Goal: Task Accomplishment & Management: Use online tool/utility

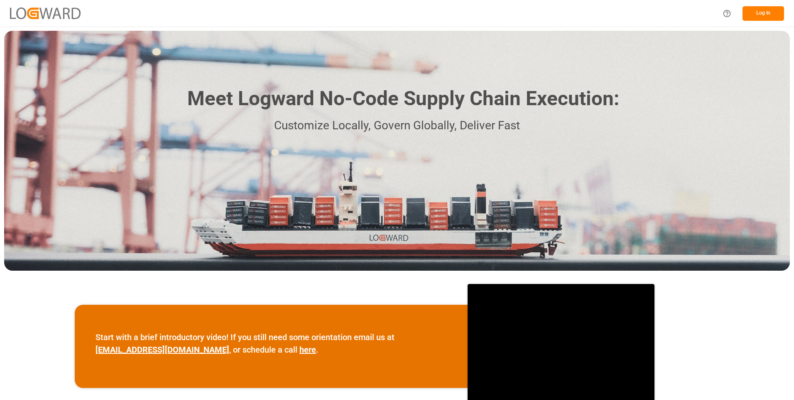
click at [762, 16] on button "Log In" at bounding box center [764, 13] width 42 height 15
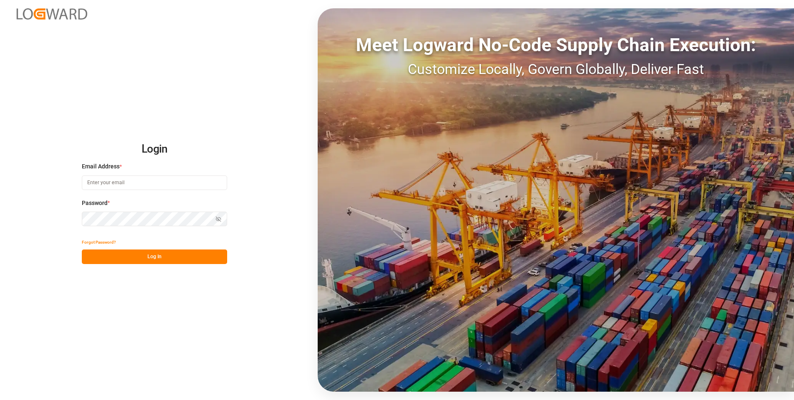
type input "[PERSON_NAME][EMAIL_ADDRESS][DOMAIN_NAME]"
click at [128, 258] on button "Log In" at bounding box center [154, 256] width 145 height 15
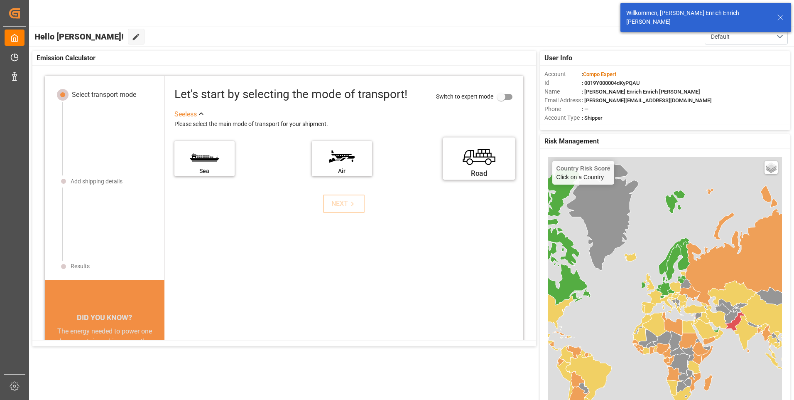
click at [472, 166] on label "Road" at bounding box center [479, 155] width 62 height 35
click at [0, 0] on input "Road" at bounding box center [0, 0] width 0 height 0
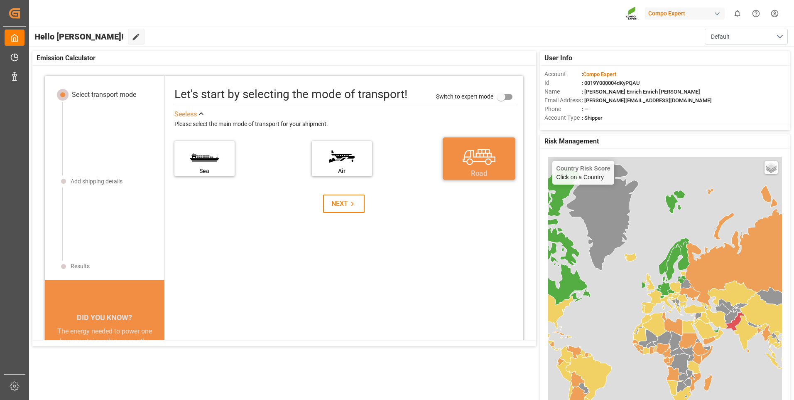
click at [472, 169] on div "Road" at bounding box center [479, 173] width 62 height 10
click at [0, 0] on input "Road" at bounding box center [0, 0] width 0 height 0
click at [342, 213] on div "Let's start by selecting the mode of transport! Switch to expert mode See less …" at bounding box center [344, 254] width 359 height 340
click at [348, 205] on icon at bounding box center [352, 203] width 9 height 9
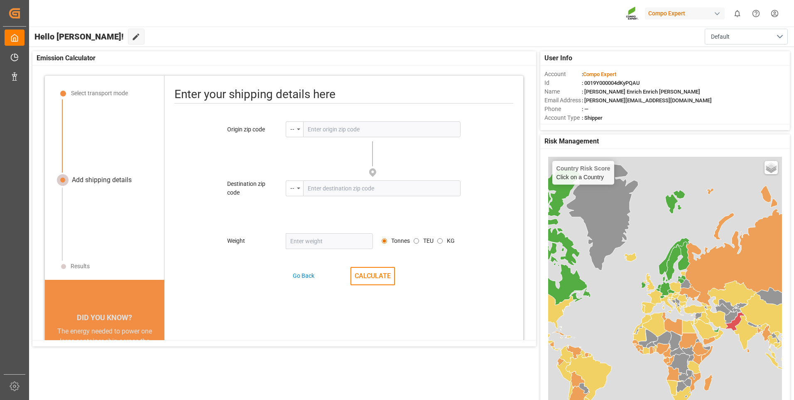
scroll to position [10, 0]
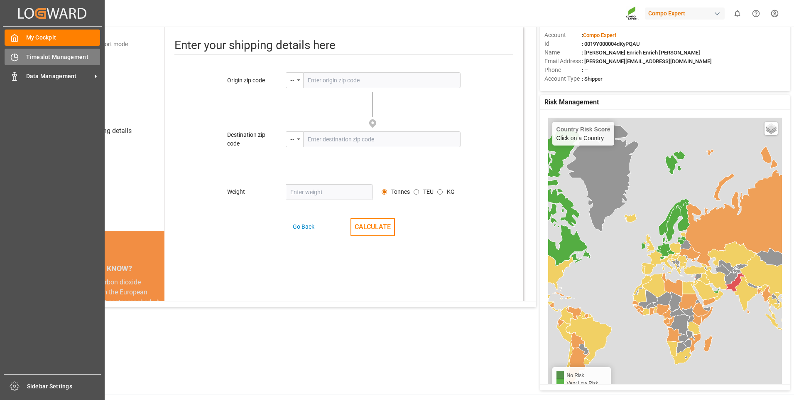
click at [24, 55] on div "Timeslot Management Timeslot Management" at bounding box center [53, 57] width 96 height 16
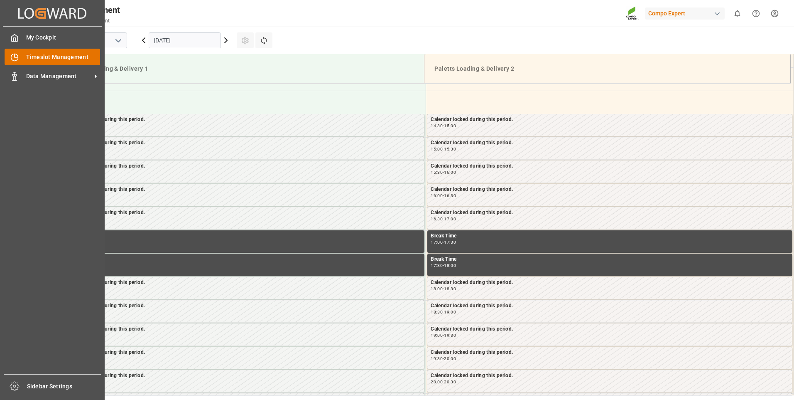
scroll to position [646, 0]
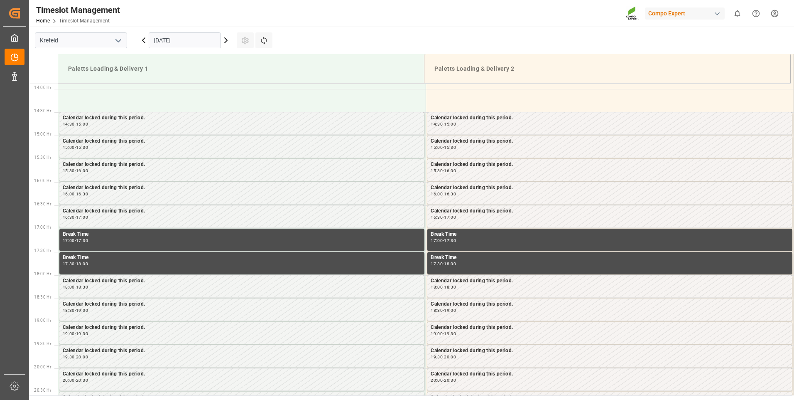
click at [226, 42] on icon at bounding box center [226, 40] width 10 height 10
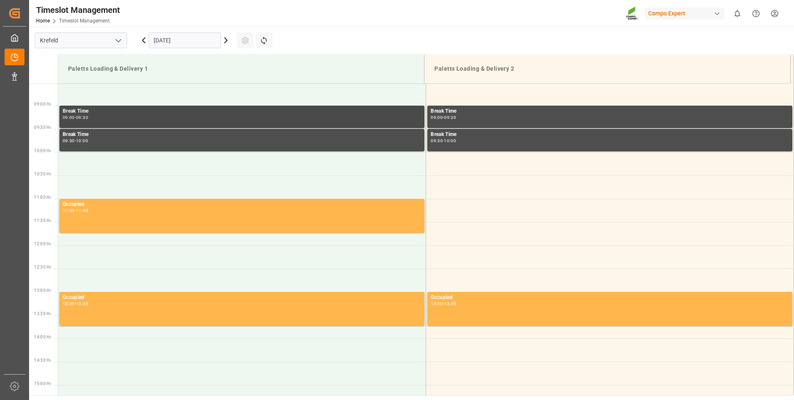
scroll to position [314, 0]
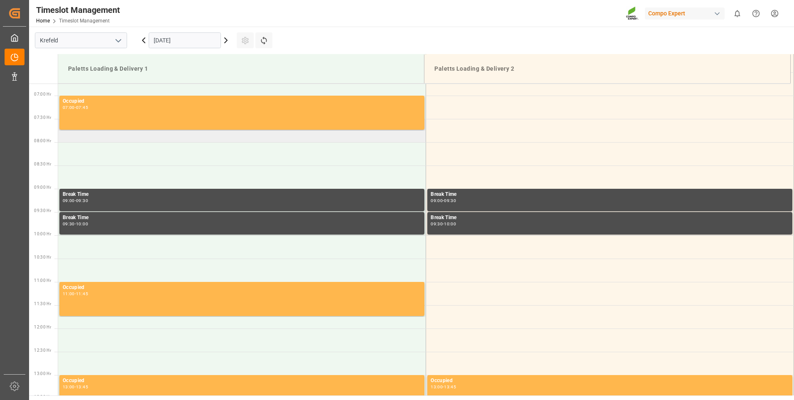
click at [75, 138] on td at bounding box center [242, 130] width 368 height 23
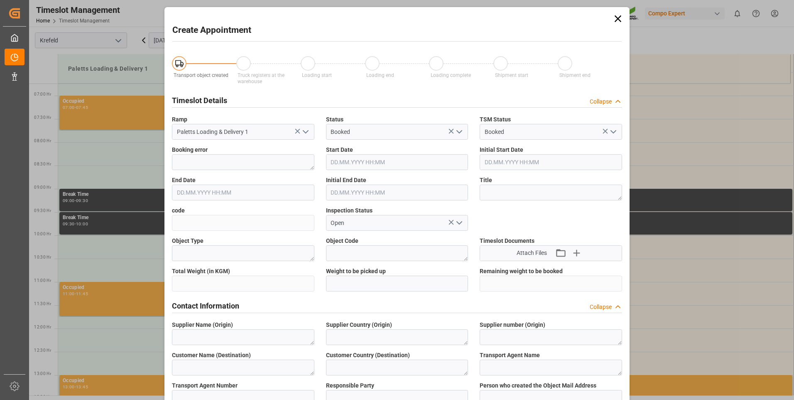
type input "[DATE] 07:30"
type input "[DATE] 08:00"
click at [621, 20] on icon at bounding box center [618, 19] width 12 height 12
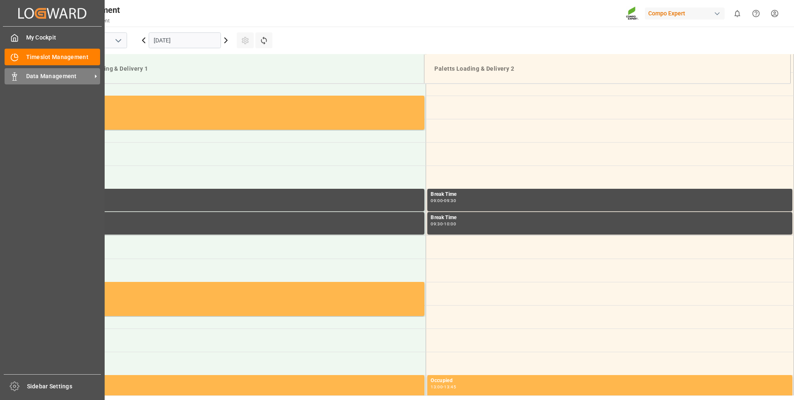
click at [19, 81] on div "Data Management Data Management" at bounding box center [53, 76] width 96 height 16
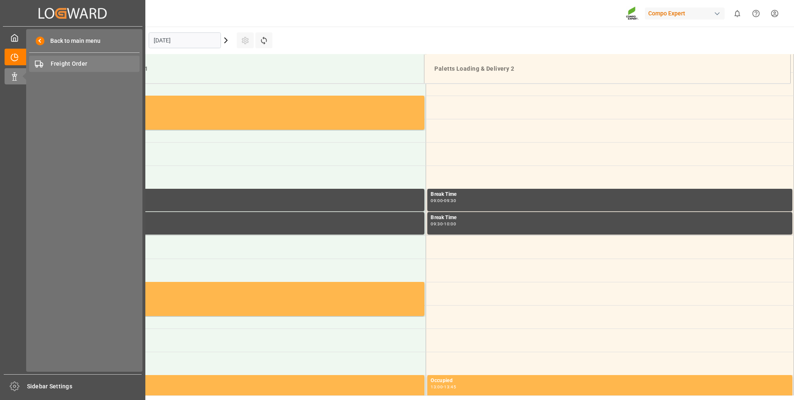
click at [64, 65] on span "Freight Order" at bounding box center [95, 63] width 89 height 9
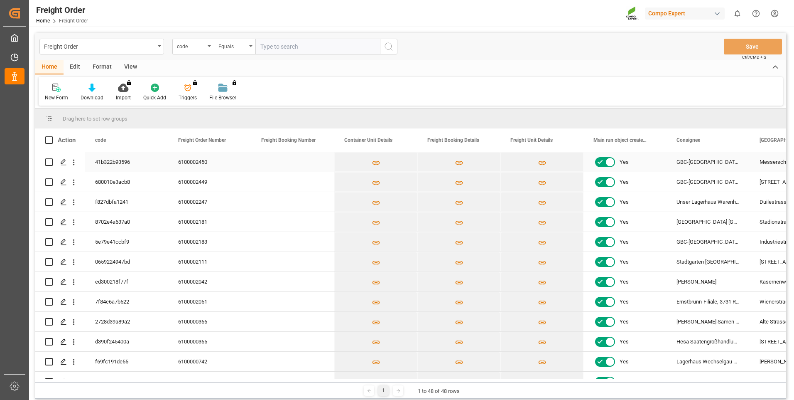
click at [48, 162] on input "Press Space to toggle row selection (unchecked)" at bounding box center [48, 161] width 7 height 7
checkbox input "true"
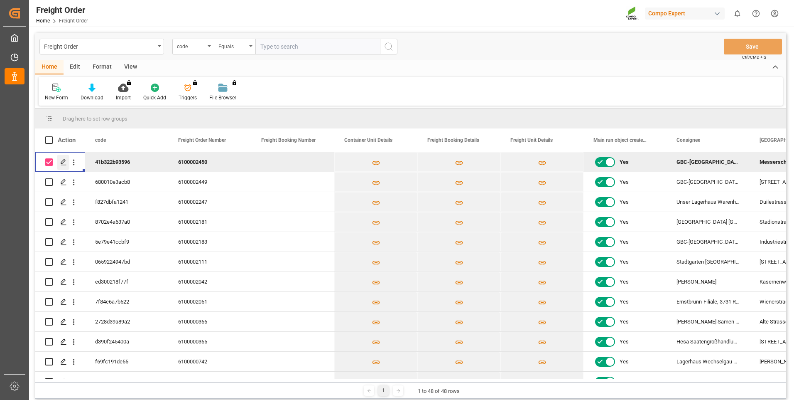
click at [62, 163] on icon "Press SPACE to deselect this row." at bounding box center [63, 162] width 7 height 7
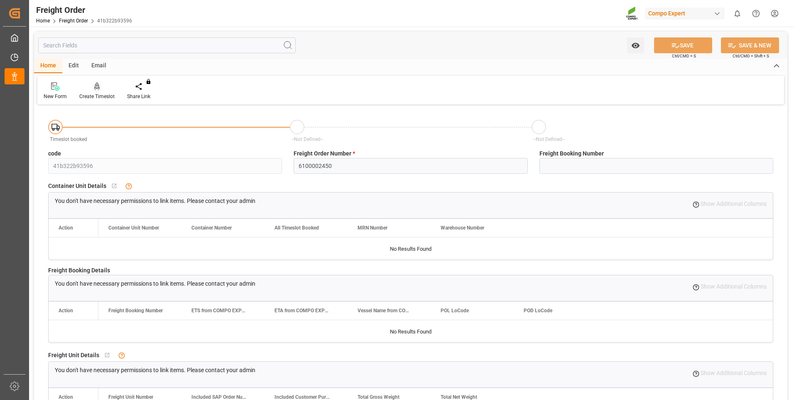
click at [100, 90] on div at bounding box center [96, 86] width 35 height 9
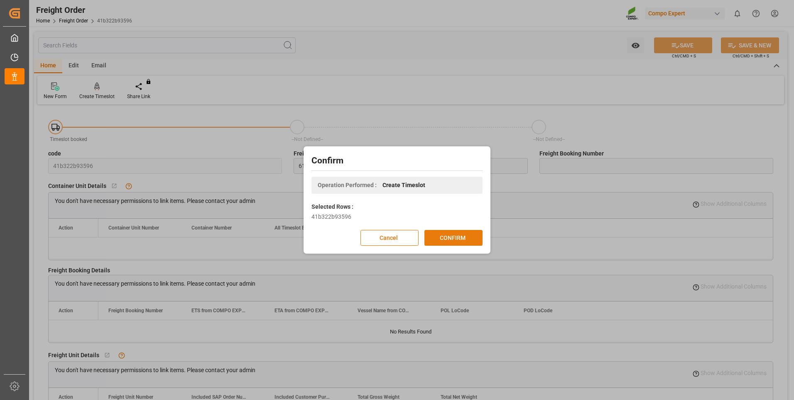
click at [469, 235] on button "CONFIRM" at bounding box center [454, 238] width 58 height 16
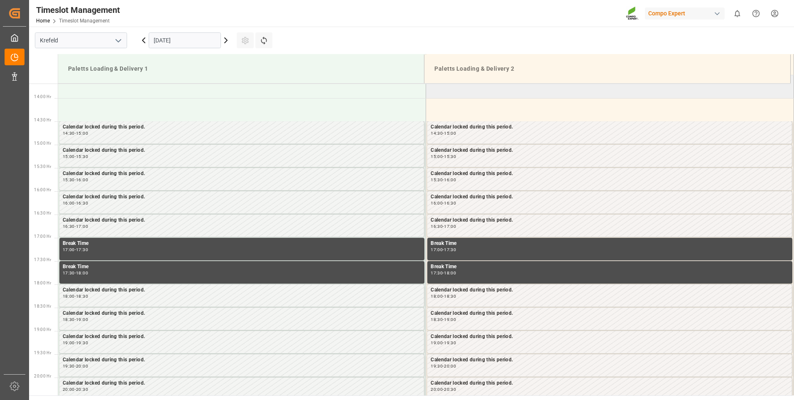
scroll to position [646, 0]
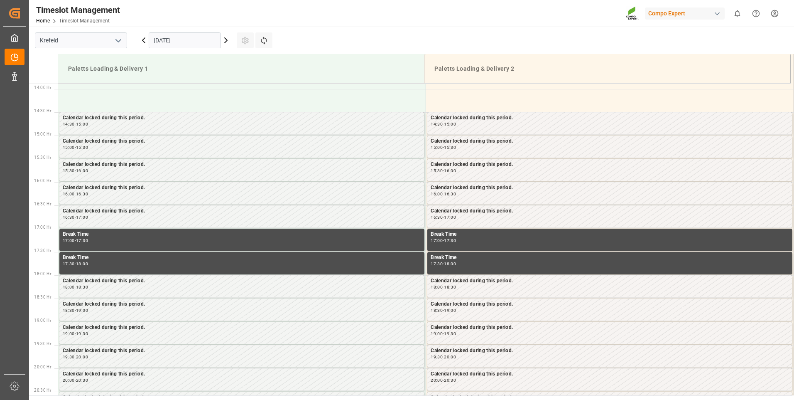
click at [224, 39] on icon at bounding box center [226, 40] width 10 height 10
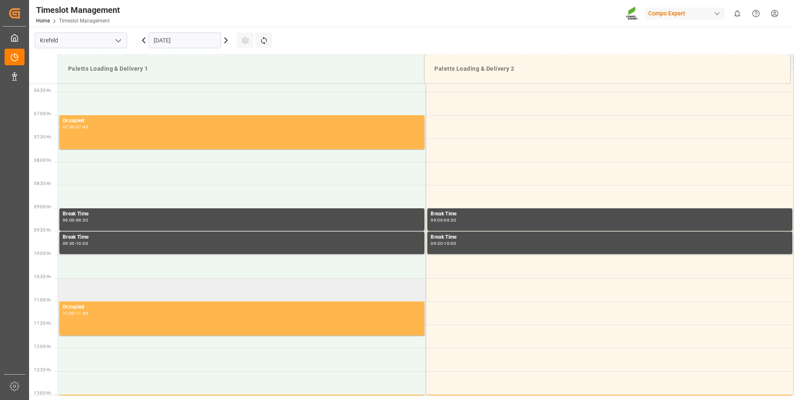
scroll to position [314, 0]
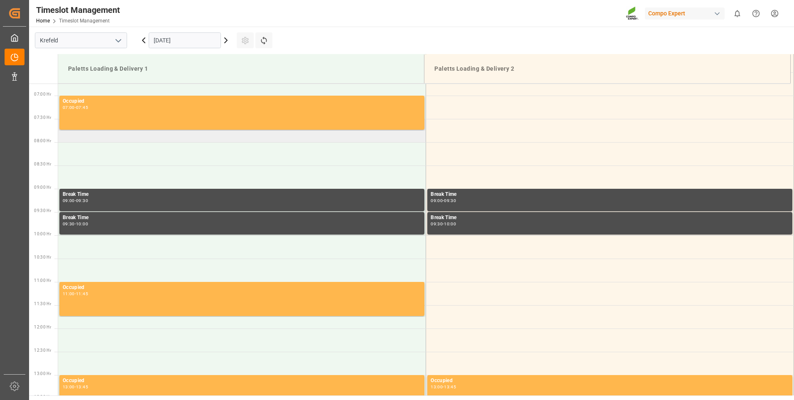
click at [87, 141] on td at bounding box center [242, 130] width 368 height 23
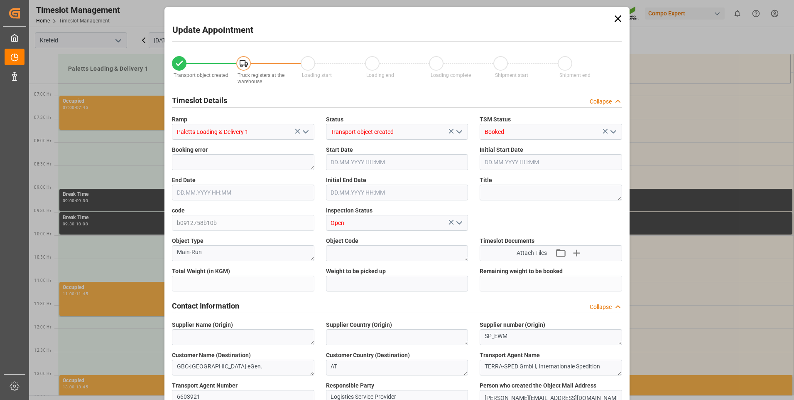
type input "2457.6"
type input "0"
type input "[DATE] 07:30"
type input "[DATE] 08:00"
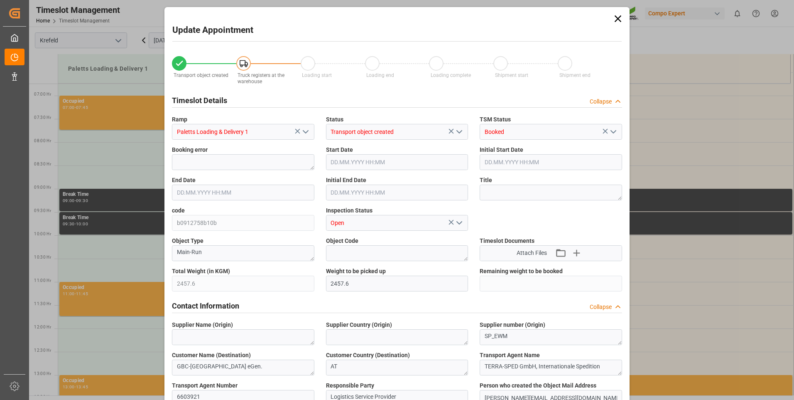
type input "13.10.2025 14:56"
type input "13.10.2025 15:23"
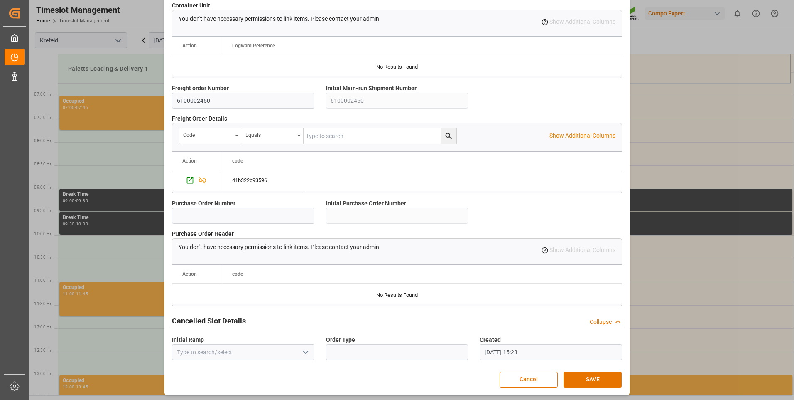
scroll to position [694, 0]
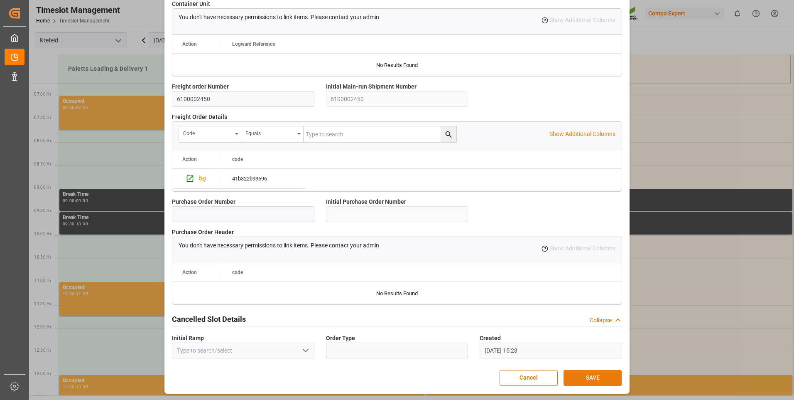
click at [586, 374] on button "SAVE" at bounding box center [593, 378] width 58 height 16
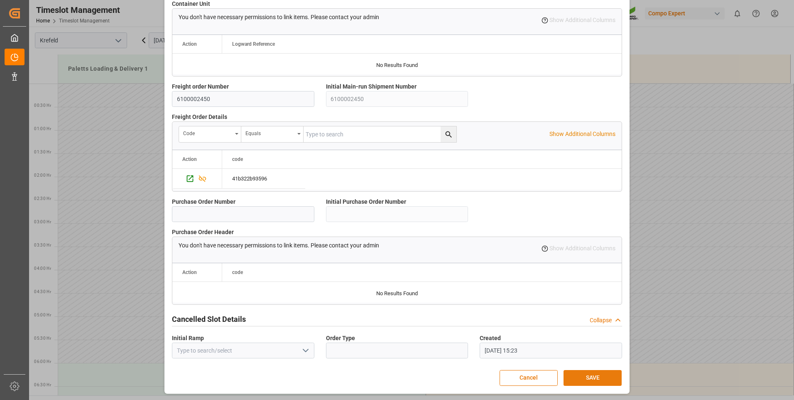
click at [585, 373] on button "SAVE" at bounding box center [593, 378] width 58 height 16
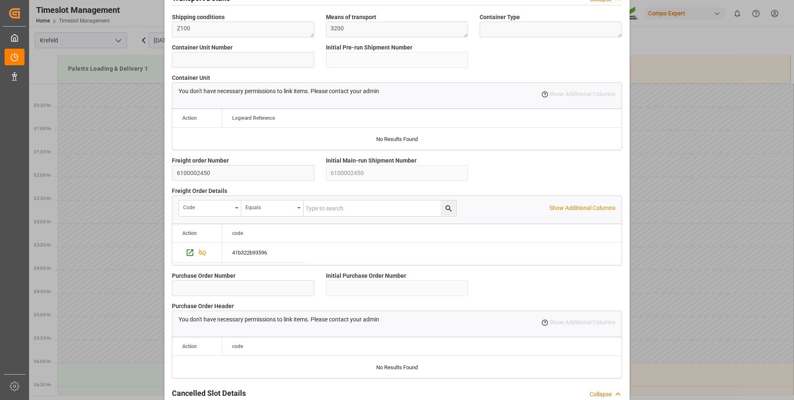
scroll to position [694, 0]
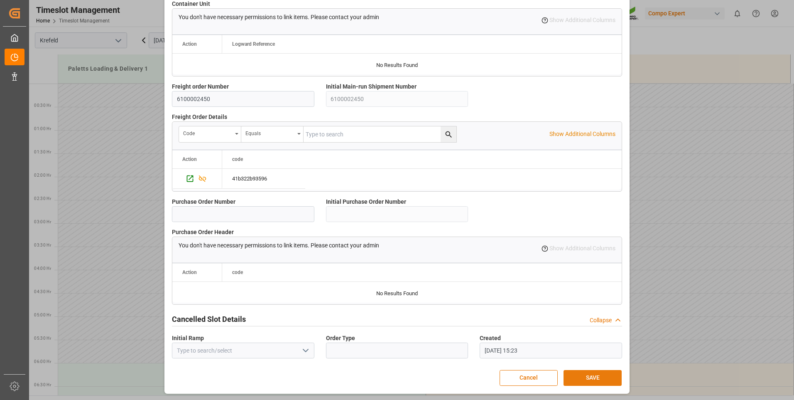
click at [582, 377] on button "SAVE" at bounding box center [593, 378] width 58 height 16
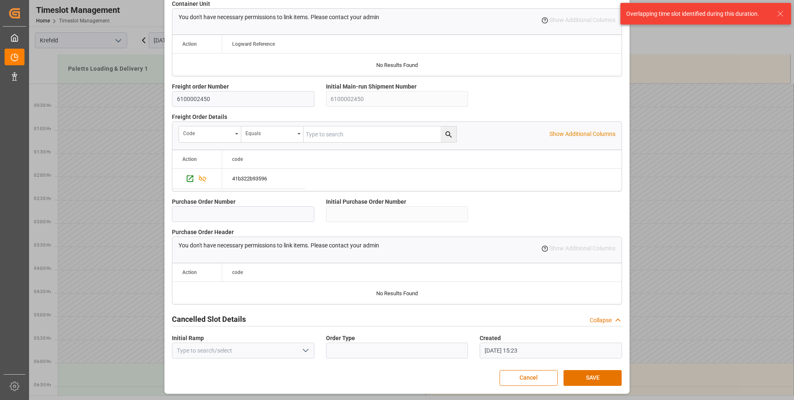
click at [777, 13] on icon at bounding box center [781, 14] width 10 height 10
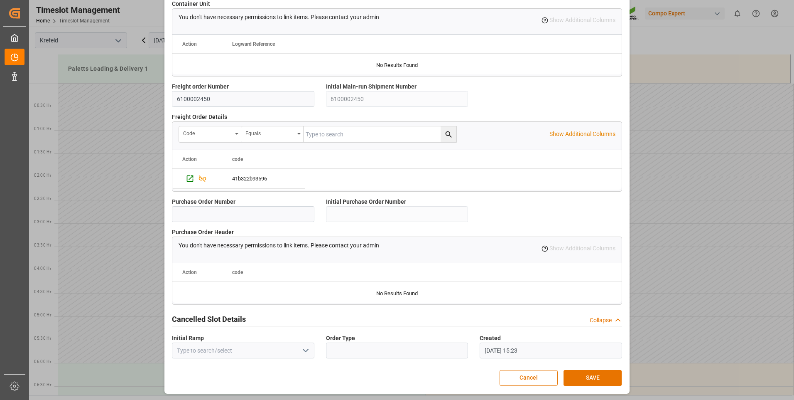
click at [524, 377] on button "Cancel" at bounding box center [529, 378] width 58 height 16
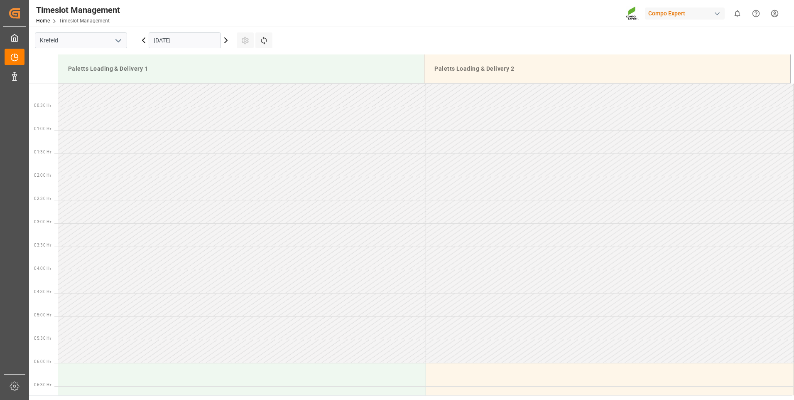
scroll to position [208, 0]
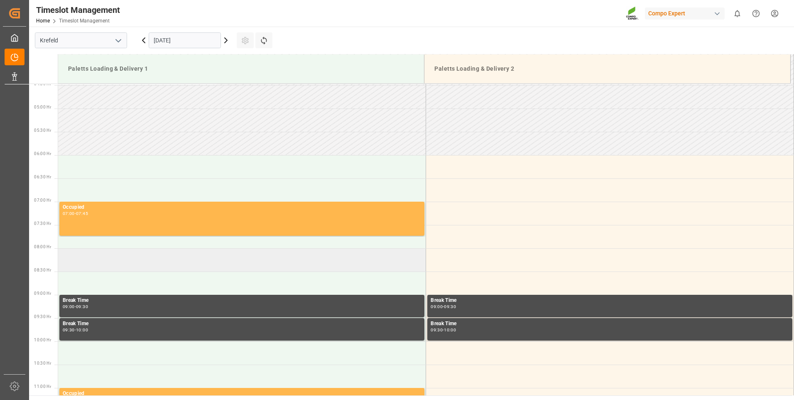
click at [88, 263] on td at bounding box center [242, 259] width 368 height 23
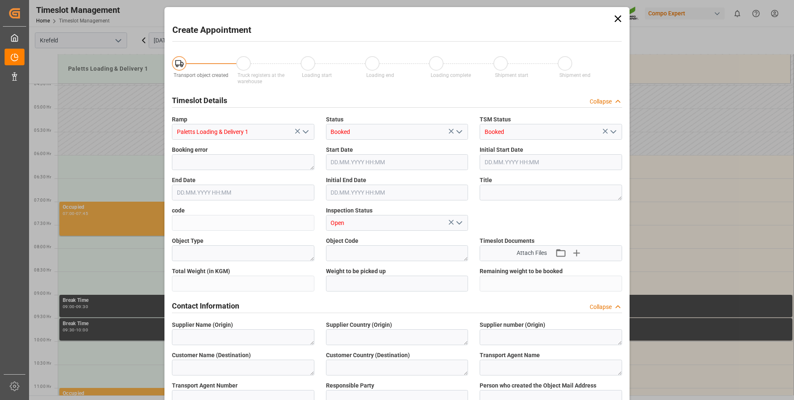
type input "[DATE] 08:00"
type input "14.10.2025 08:30"
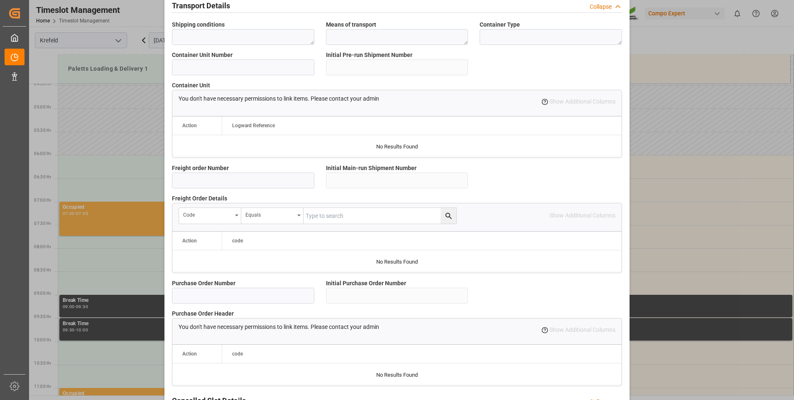
scroll to position [694, 0]
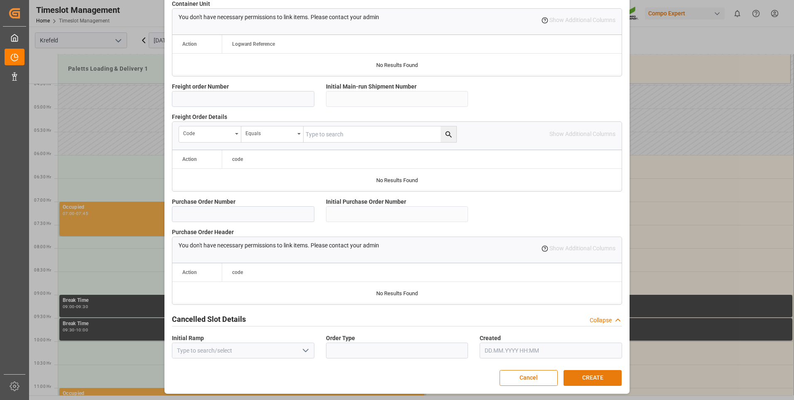
click at [587, 377] on button "CREATE" at bounding box center [593, 378] width 58 height 16
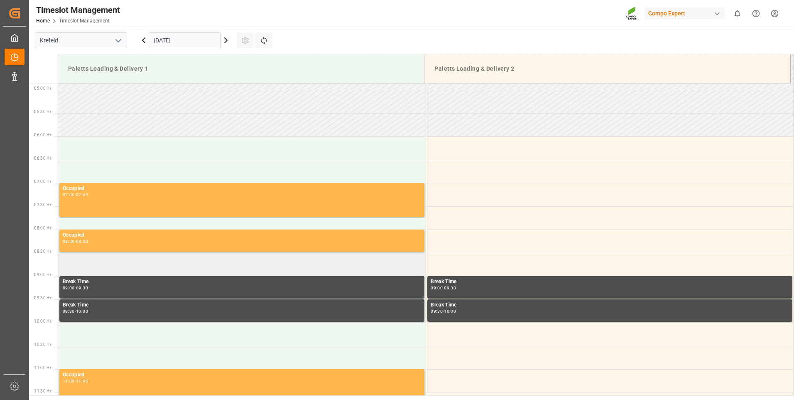
scroll to position [237, 0]
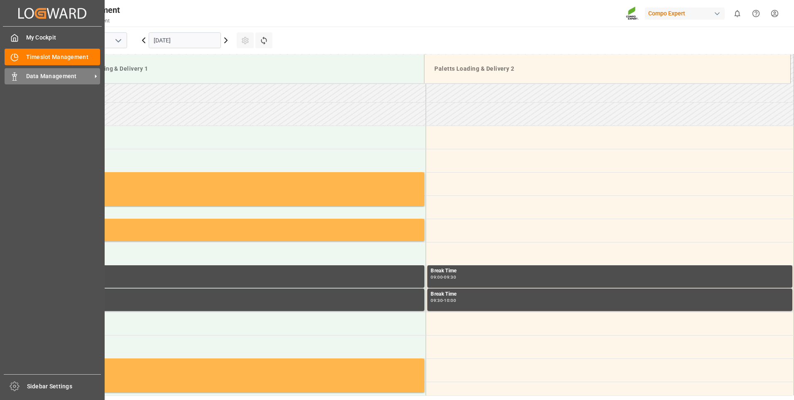
click at [14, 79] on icon at bounding box center [14, 76] width 8 height 8
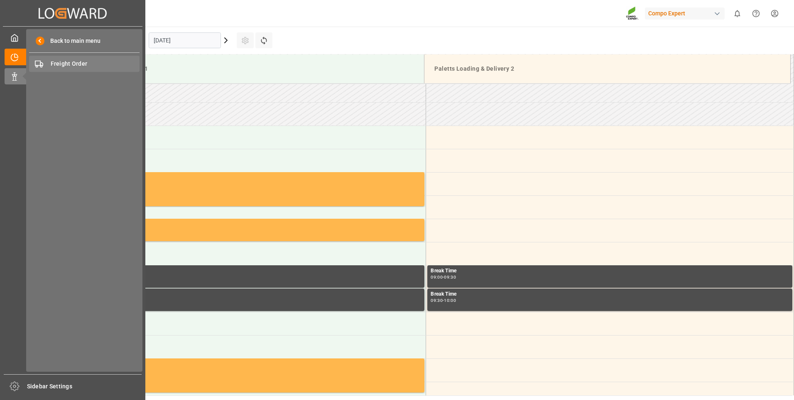
click at [89, 62] on span "Freight Order" at bounding box center [95, 63] width 89 height 9
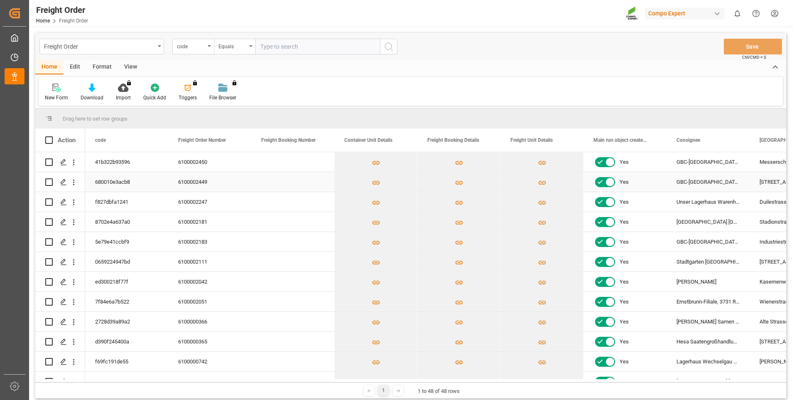
click at [48, 182] on input "Press Space to toggle row selection (unchecked)" at bounding box center [48, 181] width 7 height 7
checkbox input "true"
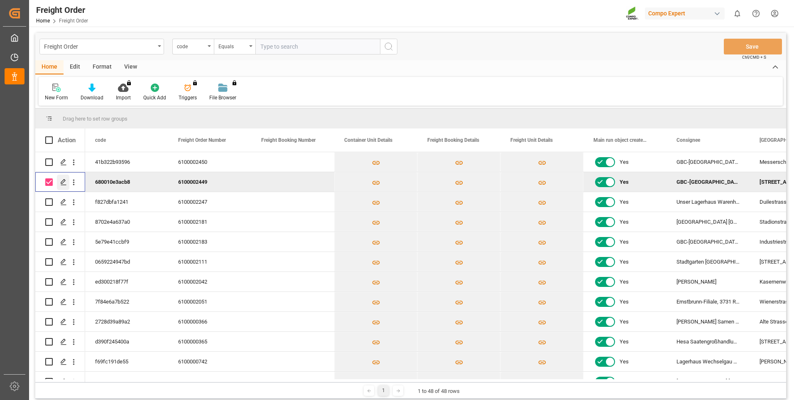
click at [64, 181] on polygon "Press SPACE to deselect this row." at bounding box center [63, 181] width 4 height 4
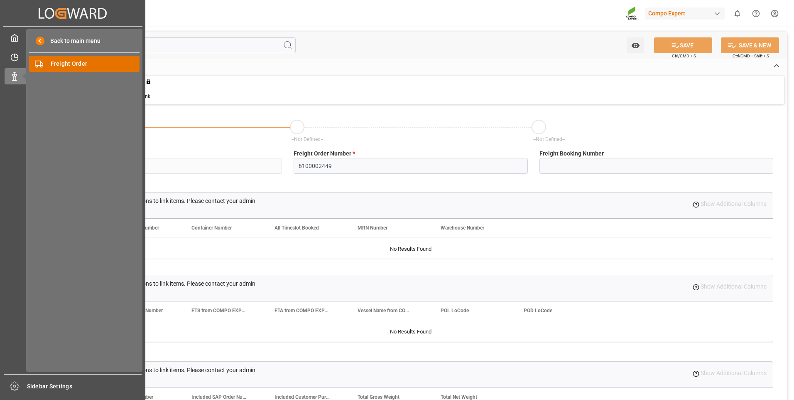
click at [63, 64] on span "Freight Order" at bounding box center [95, 63] width 89 height 9
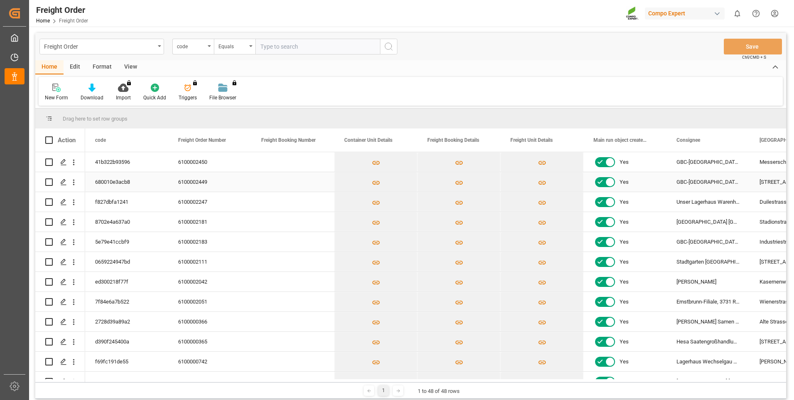
click at [50, 179] on input "Press Space to toggle row selection (unchecked)" at bounding box center [48, 181] width 7 height 7
checkbox input "true"
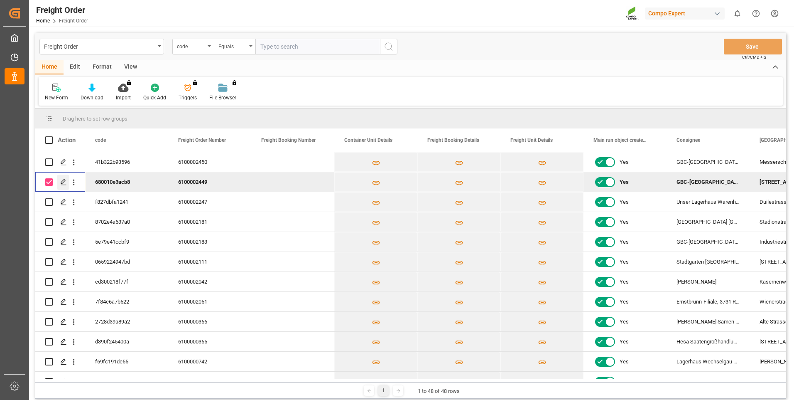
click at [62, 180] on icon "Press SPACE to deselect this row." at bounding box center [63, 182] width 7 height 7
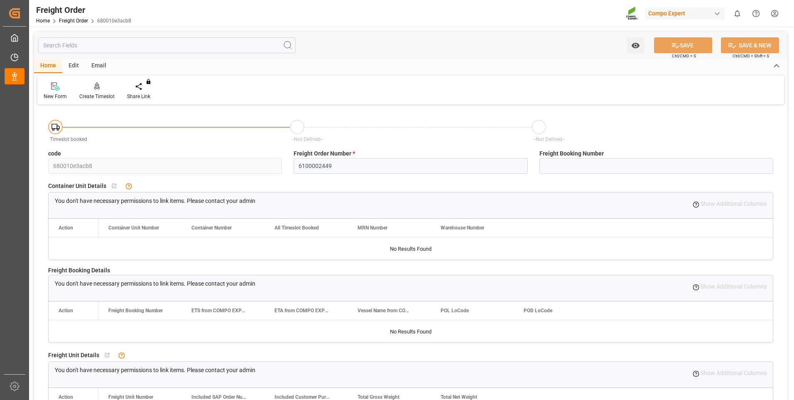
click at [95, 91] on div "Create Timeslot" at bounding box center [97, 91] width 48 height 18
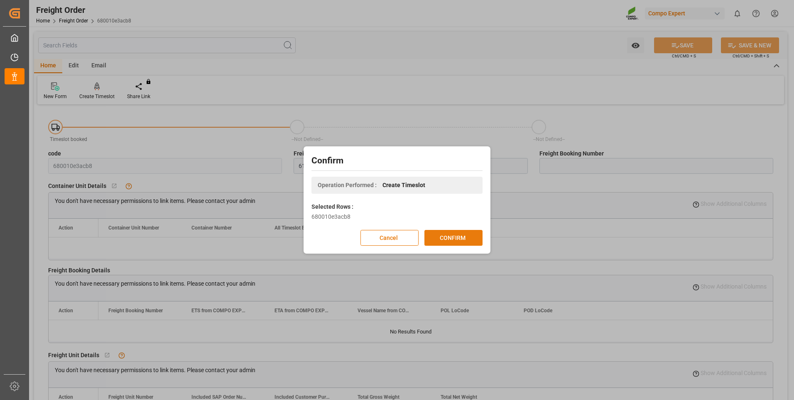
click at [460, 235] on button "CONFIRM" at bounding box center [454, 238] width 58 height 16
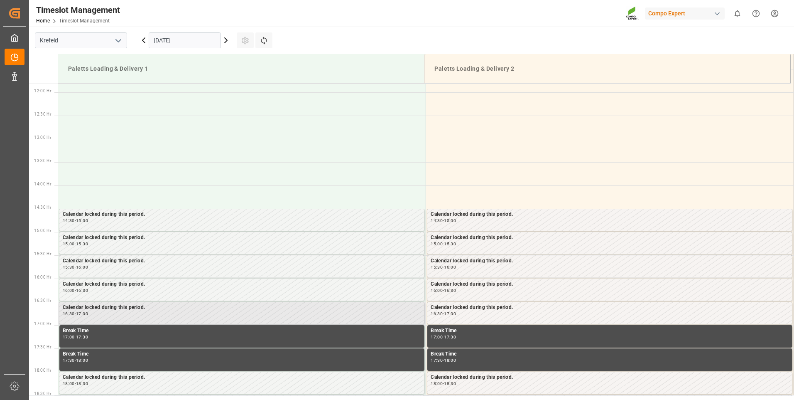
scroll to position [438, 0]
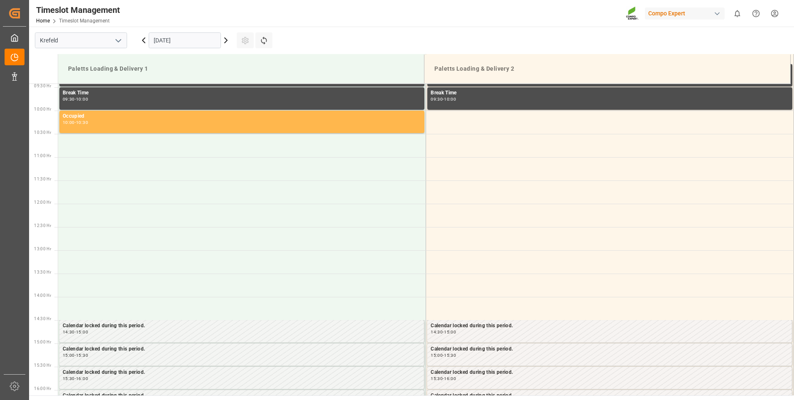
click at [226, 39] on icon at bounding box center [226, 40] width 10 height 10
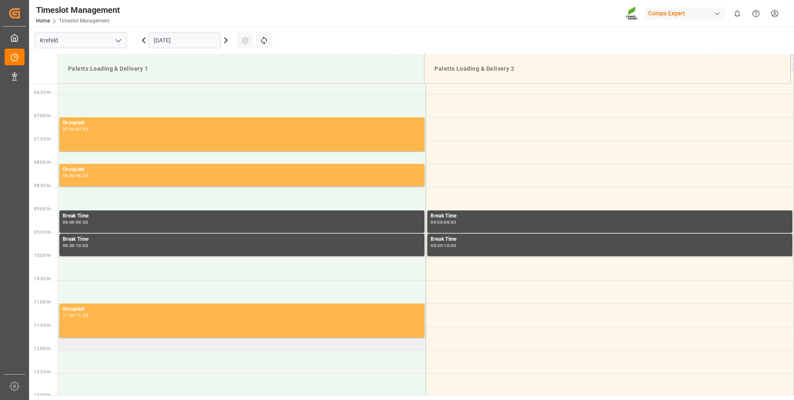
scroll to position [272, 0]
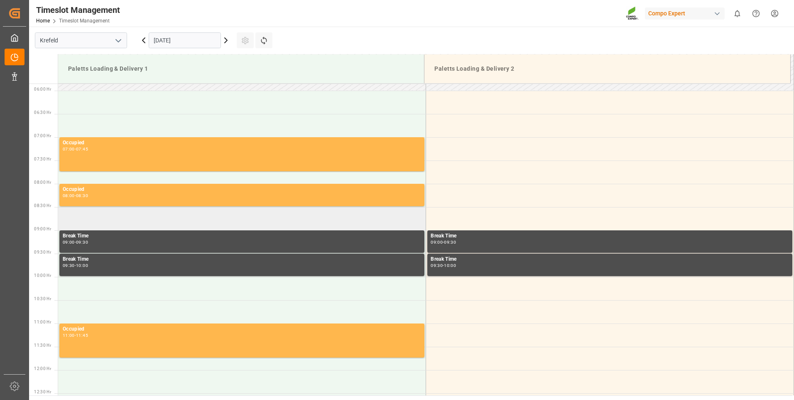
click at [116, 219] on td at bounding box center [242, 218] width 368 height 23
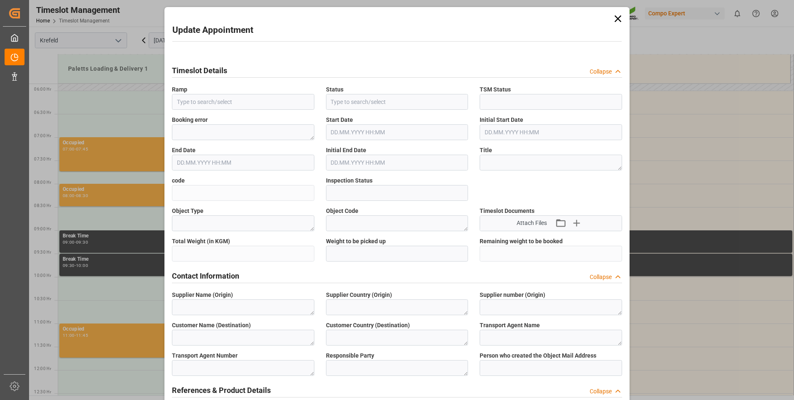
type input "Paletts Loading & Delivery 1"
type input "Transport object created"
type input "Booked"
type input "b174fbd2d2d9"
type input "Open"
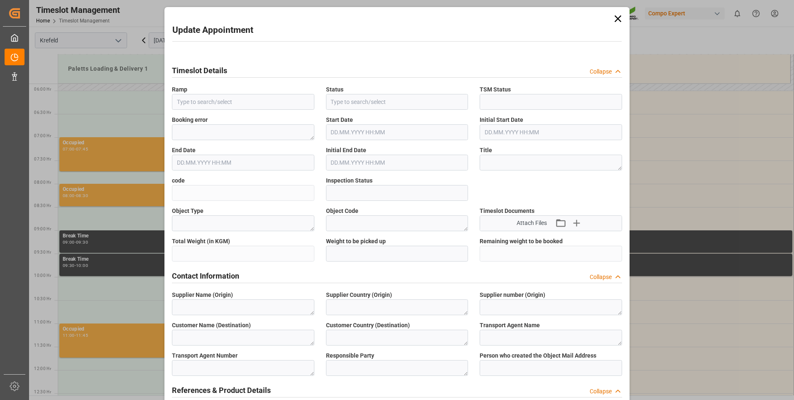
type textarea "Main-Run"
type textarea "SP_EWM"
type textarea "GBC-Österreich eGen"
type textarea "AT"
type textarea "TERRA-SPED GmbH, Internationale Spedition"
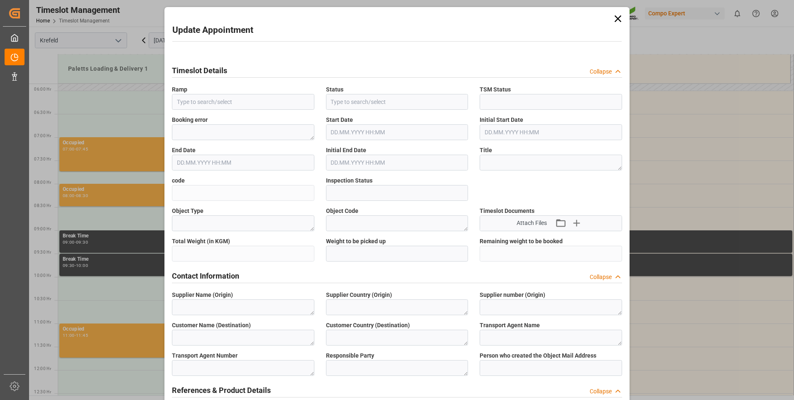
type textarea "6603921"
type textarea "Logistics Service Provider"
type input "Thorsten.Meier@compo-expert.com"
type textarea "6100002449"
type textarea "2000001287"
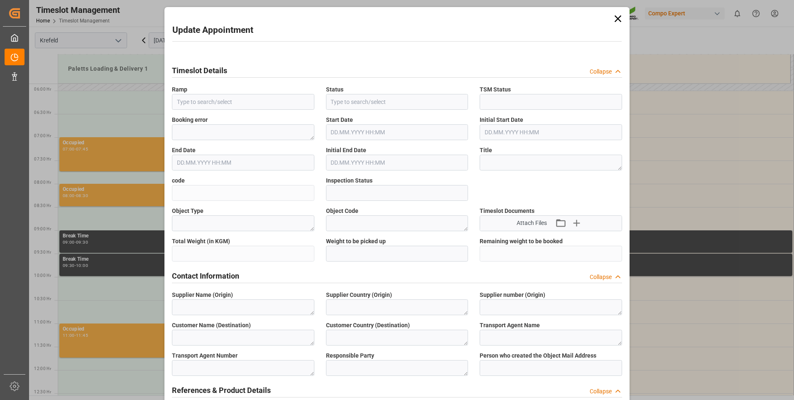
type textarea "4100005750;4100005751;4100006470;4100004462"
type textarea "HAK Blau 15-10-15 25kg (x48) INT spPALBAPL 15 3x5kg (x50) DE FR ENTRFLO T BKR 9…"
type textarea "429640200444099028992621301799"
type textarea "Z100"
type textarea "3200"
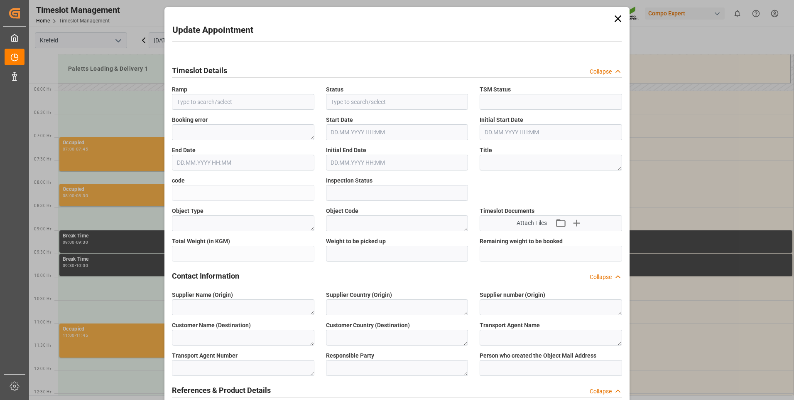
type input "6100002449"
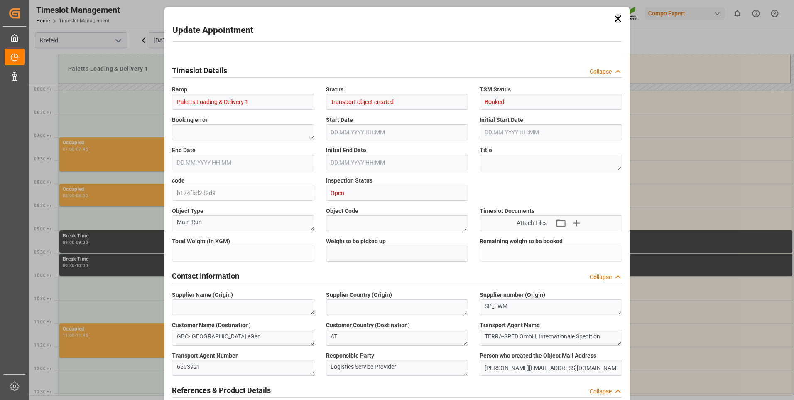
type input "3564.9"
type input "0"
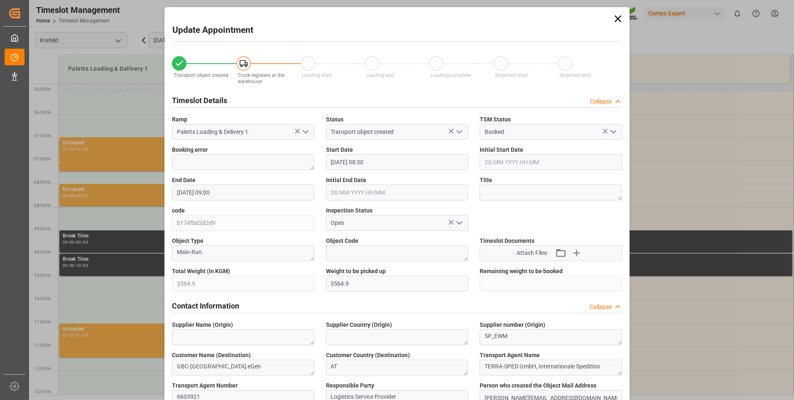
type input "14.10.2025 08:30"
type input "14.10.2025 09:00"
type input "13.10.2025 14:52"
type input "13.10.2025 15:25"
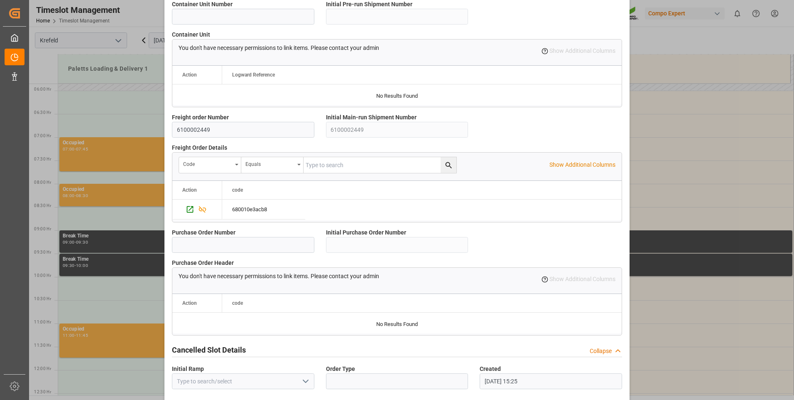
scroll to position [694, 0]
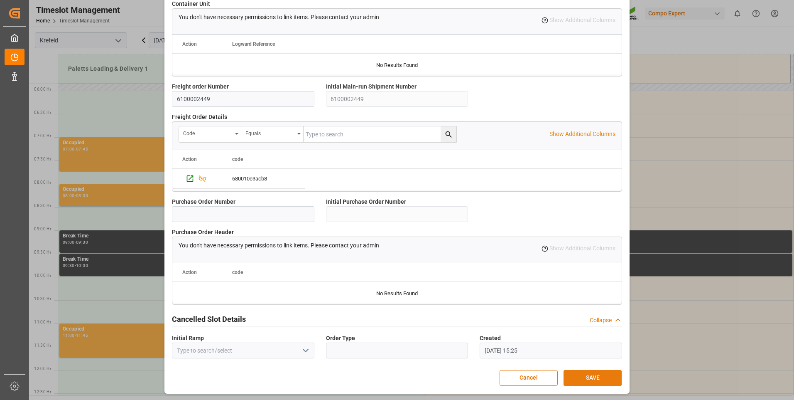
click at [593, 375] on button "SAVE" at bounding box center [593, 378] width 58 height 16
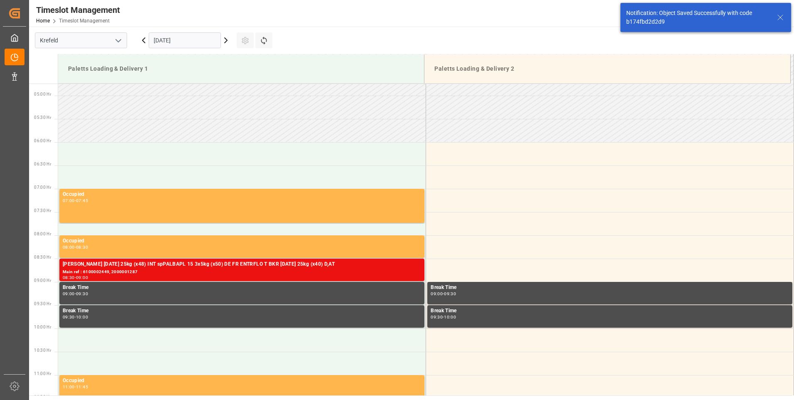
scroll to position [320, 0]
